Goal: Information Seeking & Learning: Understand process/instructions

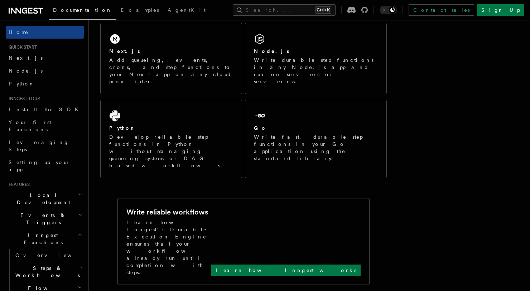
scroll to position [127, 0]
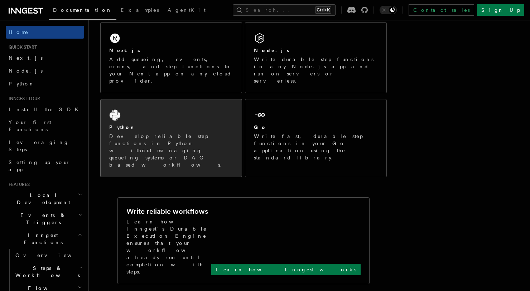
click at [112, 110] on icon at bounding box center [114, 115] width 11 height 11
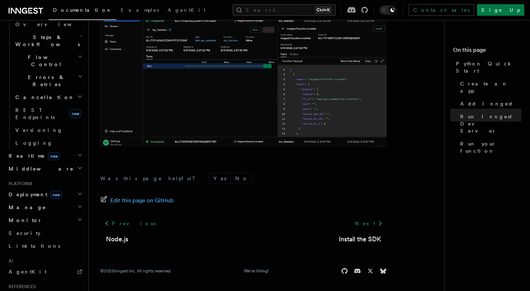
scroll to position [233, 0]
click at [50, 189] on span "new" at bounding box center [56, 193] width 12 height 8
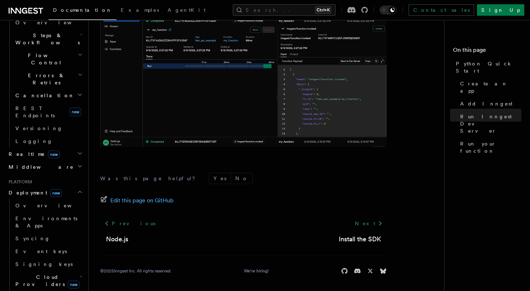
click at [50, 189] on span "new" at bounding box center [56, 193] width 12 height 8
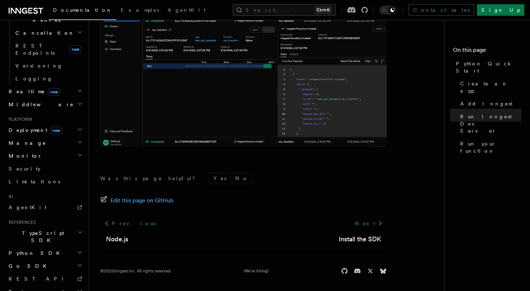
click at [46, 227] on h2 "TypeScript SDK" at bounding box center [45, 237] width 78 height 20
click at [45, 247] on link "Introduction" at bounding box center [49, 253] width 72 height 13
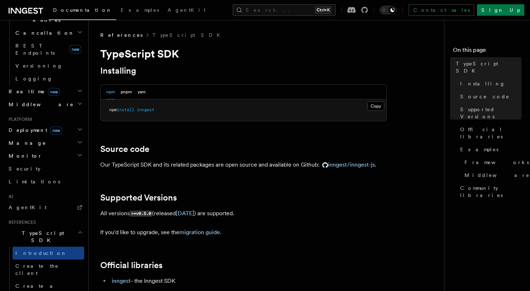
click at [43, 230] on span "TypeScript SDK" at bounding box center [42, 237] width 72 height 14
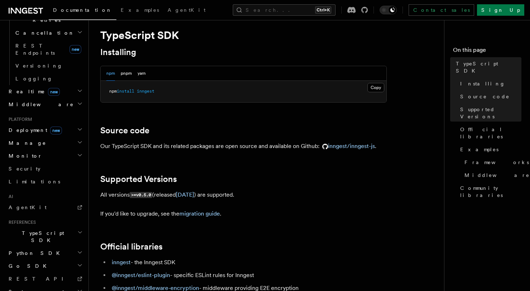
scroll to position [19, 0]
click at [38, 247] on h2 "Python SDK" at bounding box center [45, 253] width 78 height 13
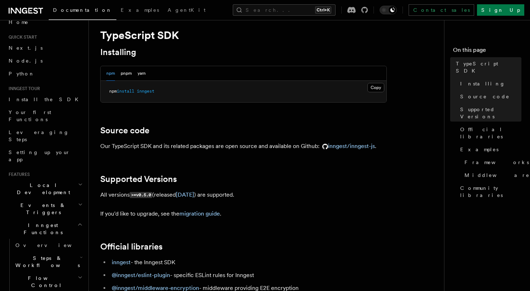
scroll to position [0, 0]
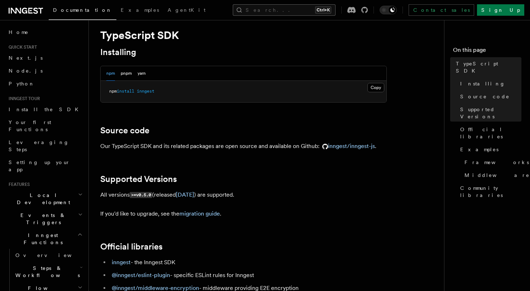
click at [288, 9] on button "Search... Ctrl+K" at bounding box center [284, 9] width 103 height 11
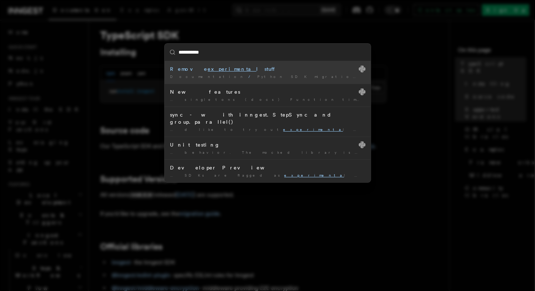
type input "**********"
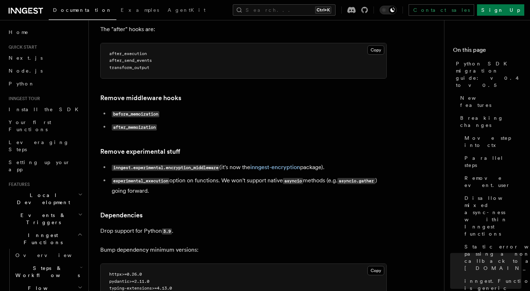
scroll to position [1394, 0]
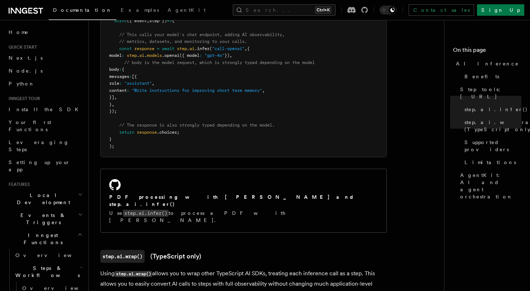
scroll to position [358, 0]
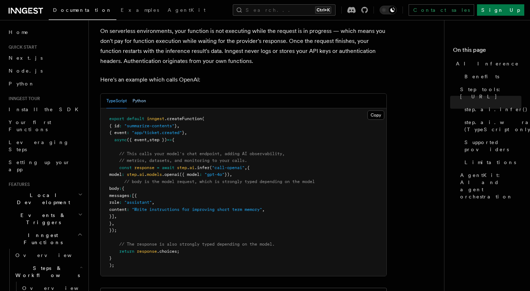
click at [139, 95] on button "Python" at bounding box center [139, 101] width 14 height 15
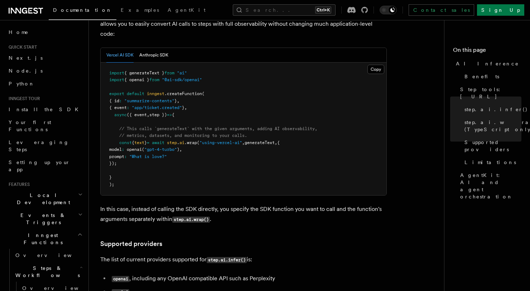
scroll to position [835, 0]
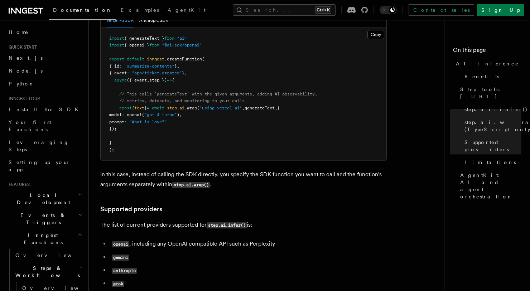
click at [125, 255] on code "gemini" at bounding box center [121, 258] width 18 height 6
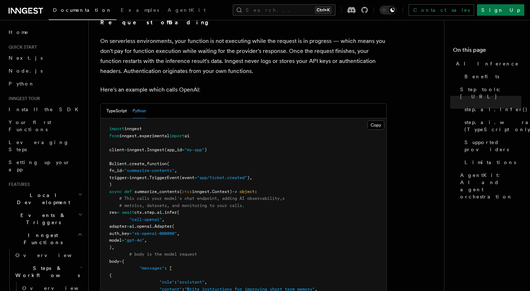
scroll to position [229, 0]
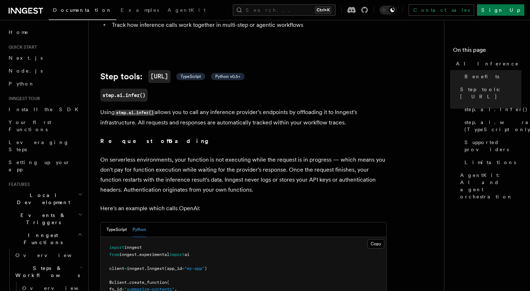
click at [144, 223] on button "Python" at bounding box center [139, 230] width 14 height 15
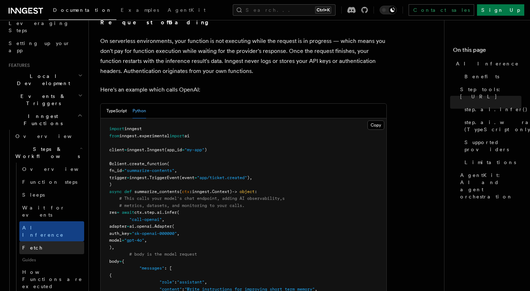
scroll to position [238, 0]
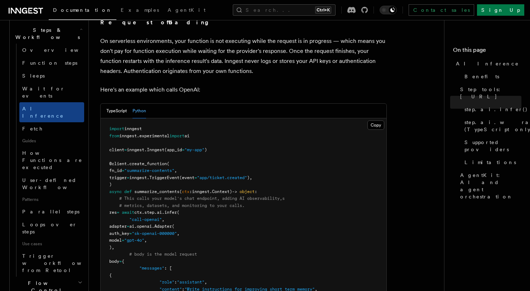
click at [61, 277] on h2 "Flow Control" at bounding box center [49, 287] width 72 height 20
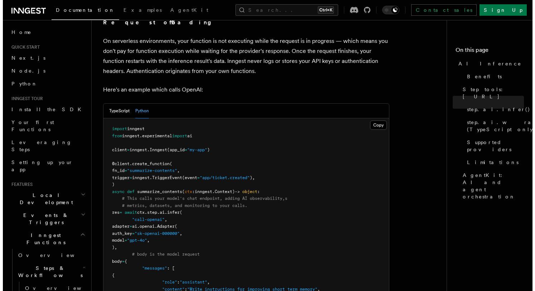
scroll to position [467, 0]
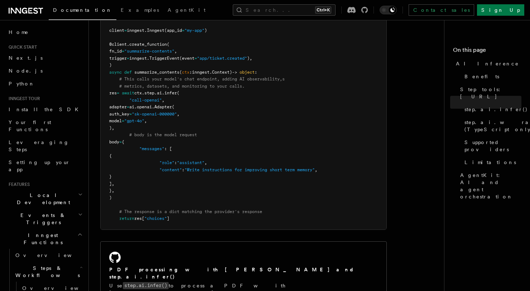
click at [154, 104] on span "ai.openai." at bounding box center [141, 106] width 25 height 5
click at [221, 109] on pre "import inngest from inngest . experimental import ai client = inngest . Inngest…" at bounding box center [244, 114] width 286 height 231
click at [276, 15] on button "Search... Ctrl+K" at bounding box center [284, 9] width 103 height 11
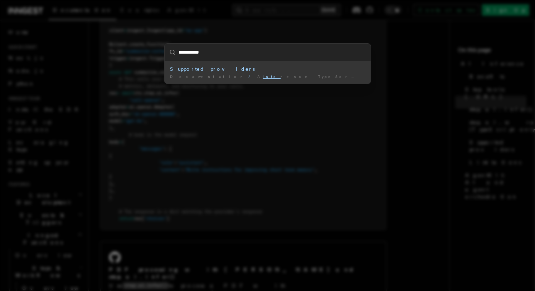
type input "**********"
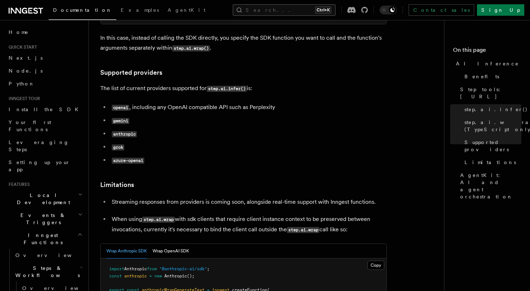
scroll to position [972, 0]
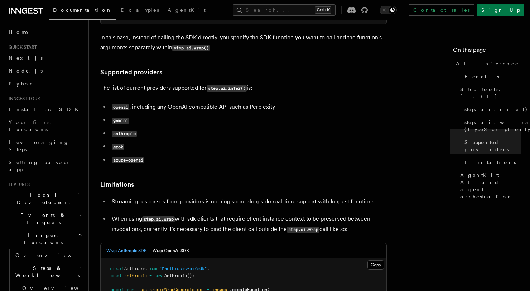
click at [120, 115] on li "gemini" at bounding box center [247, 120] width 277 height 10
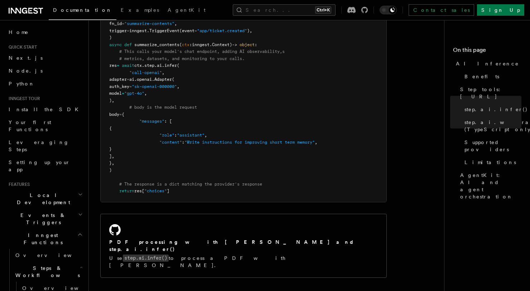
scroll to position [375, 0]
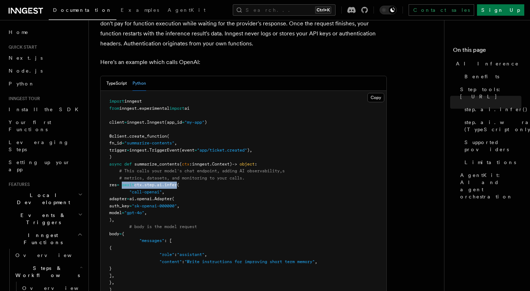
drag, startPoint x: 135, startPoint y: 177, endPoint x: 193, endPoint y: 177, distance: 58.3
click at [179, 182] on span "res = await ctx . step . ai . infer (" at bounding box center [144, 184] width 70 height 5
copy span "await ctx . step . ai . infer"
